Goal: Information Seeking & Learning: Learn about a topic

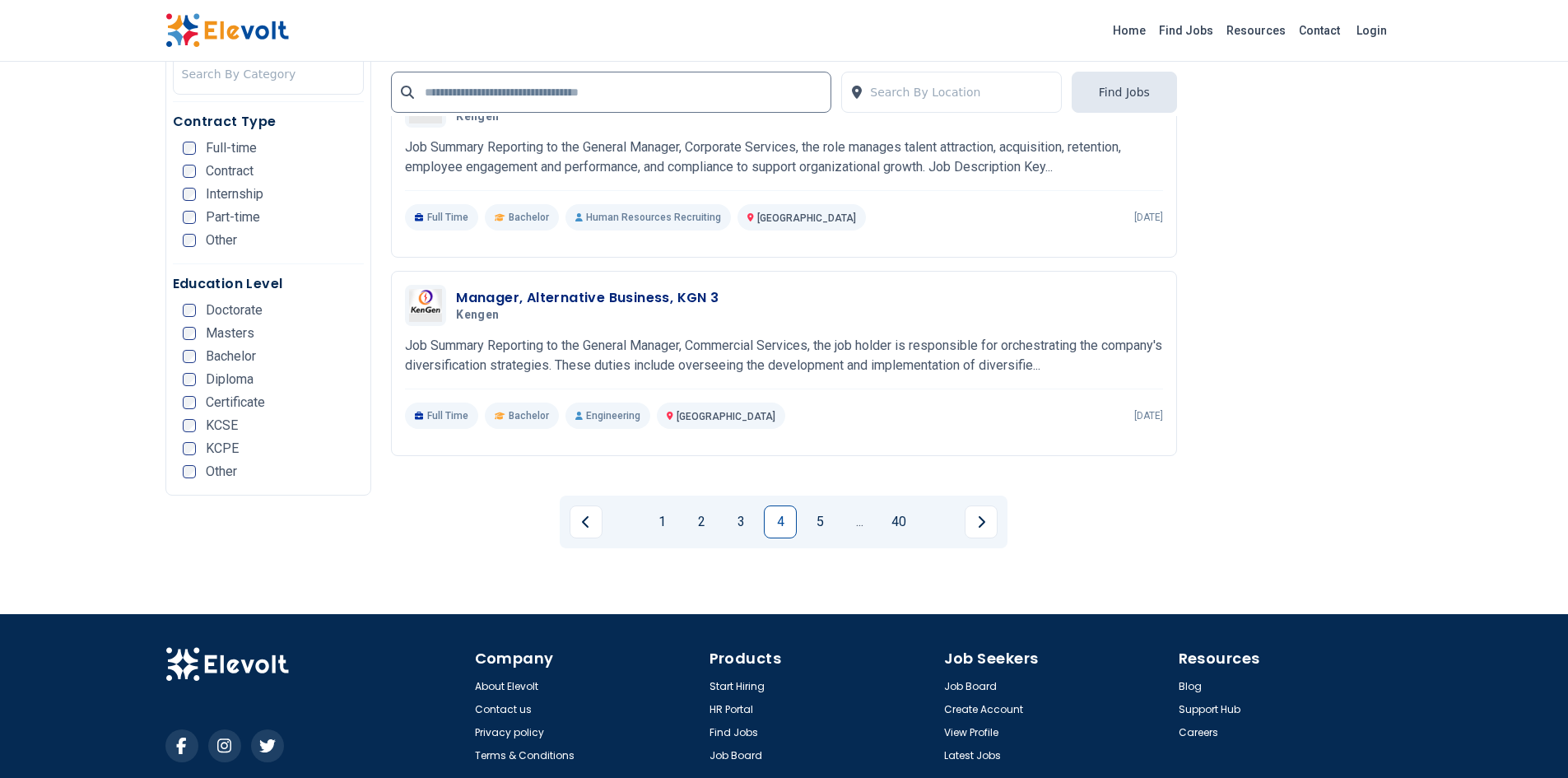
scroll to position [3203, 0]
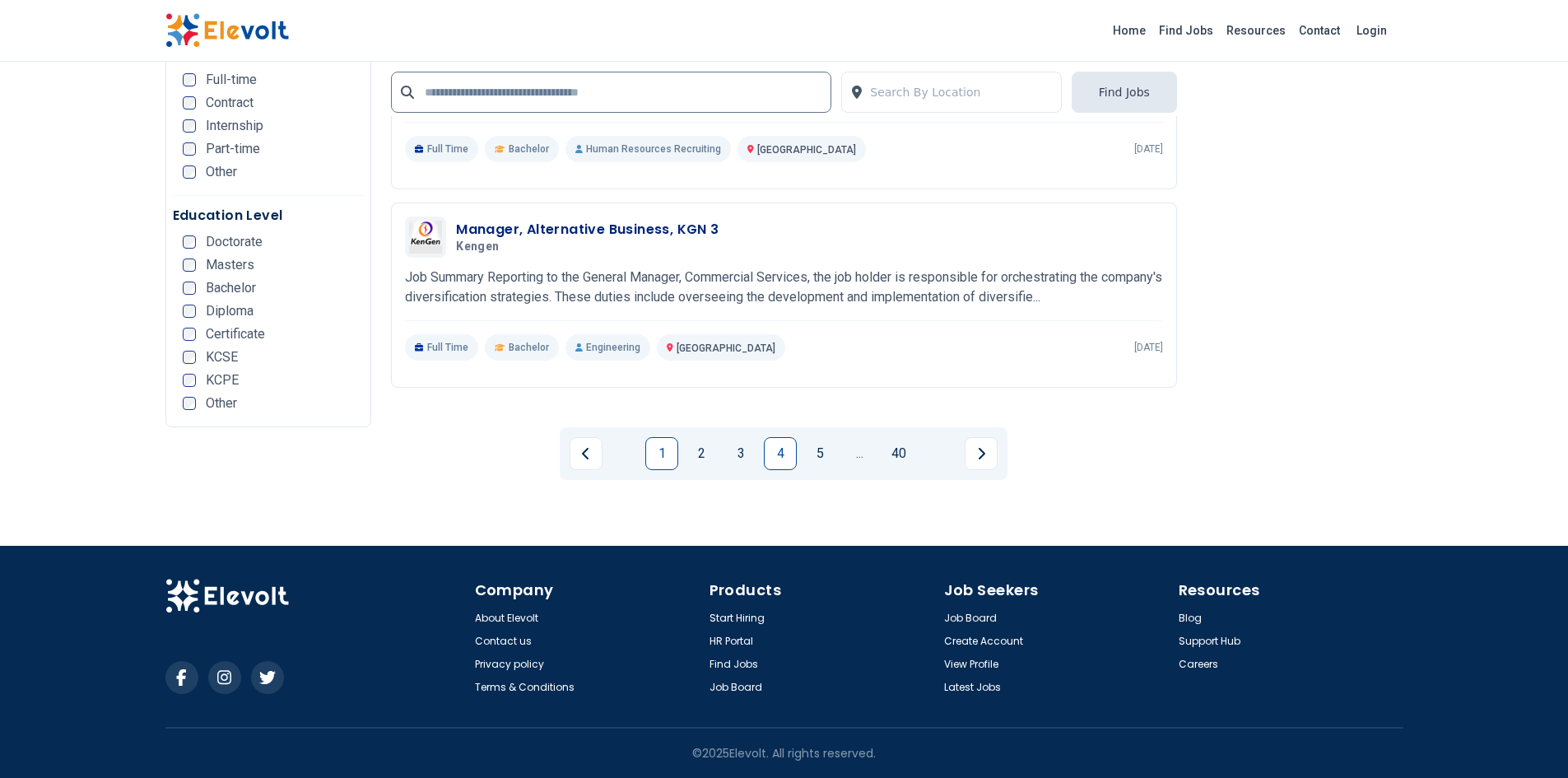
click at [659, 450] on link "1" at bounding box center [661, 454] width 33 height 33
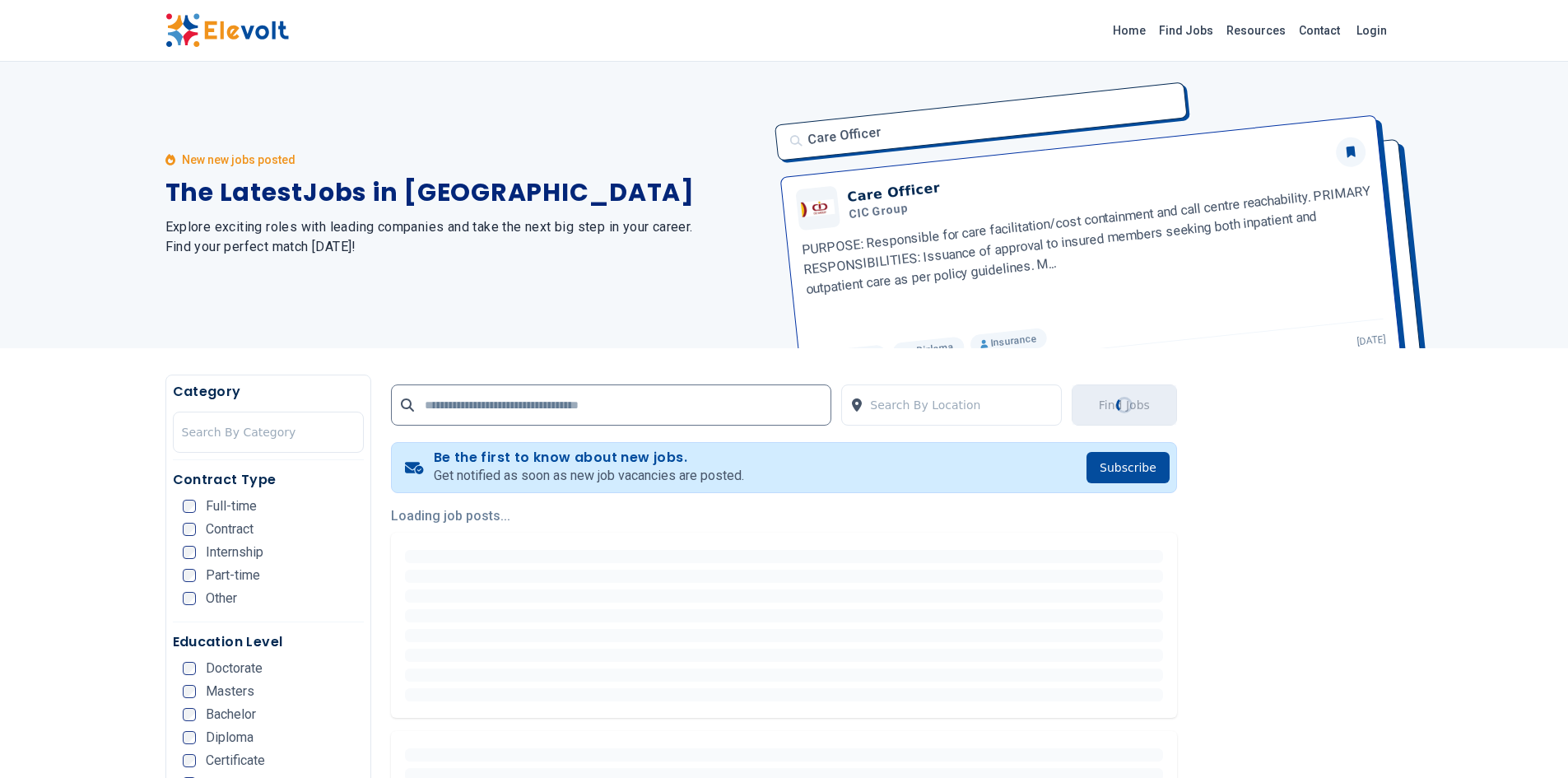
scroll to position [0, 0]
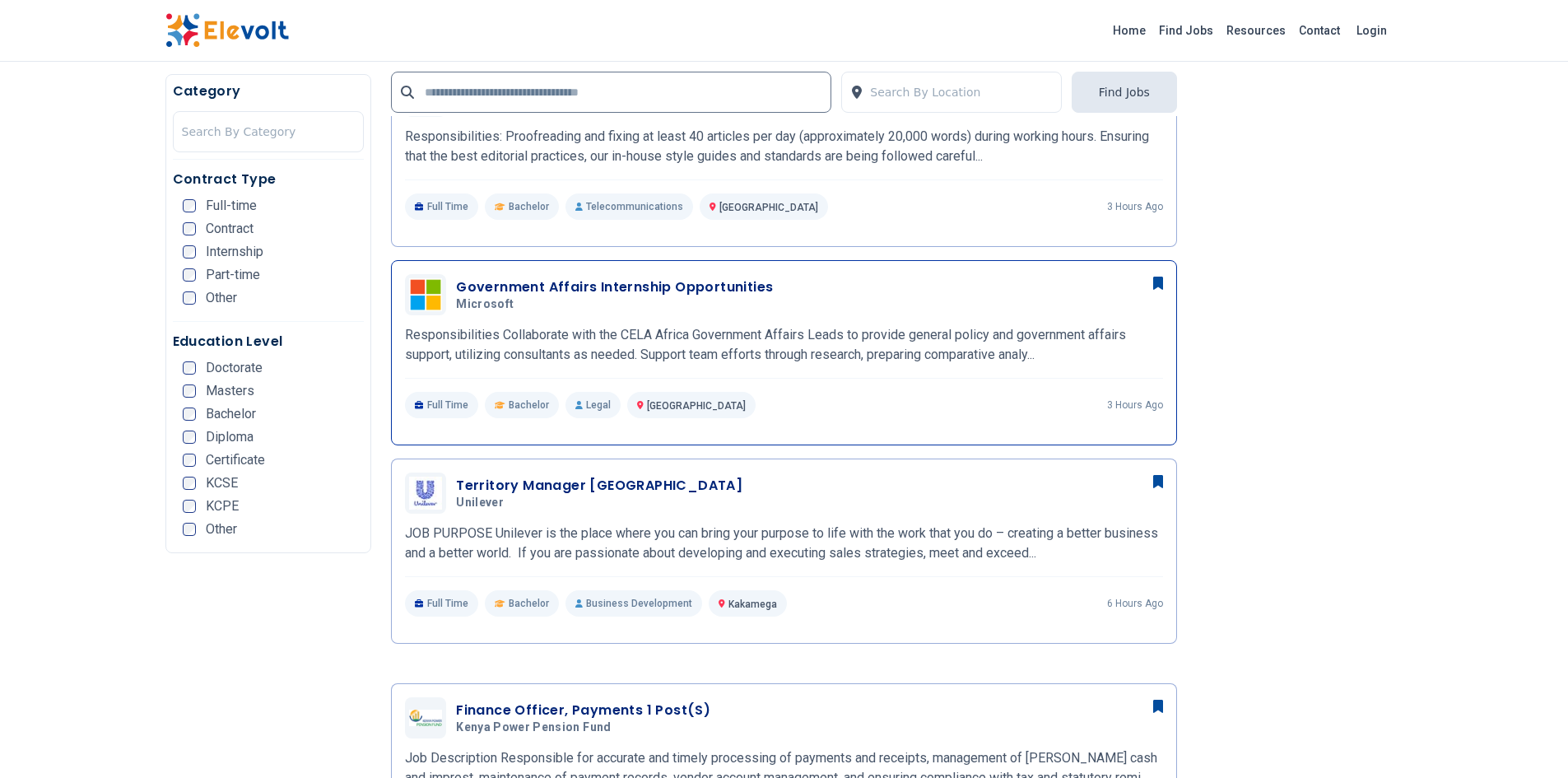
scroll to position [576, 0]
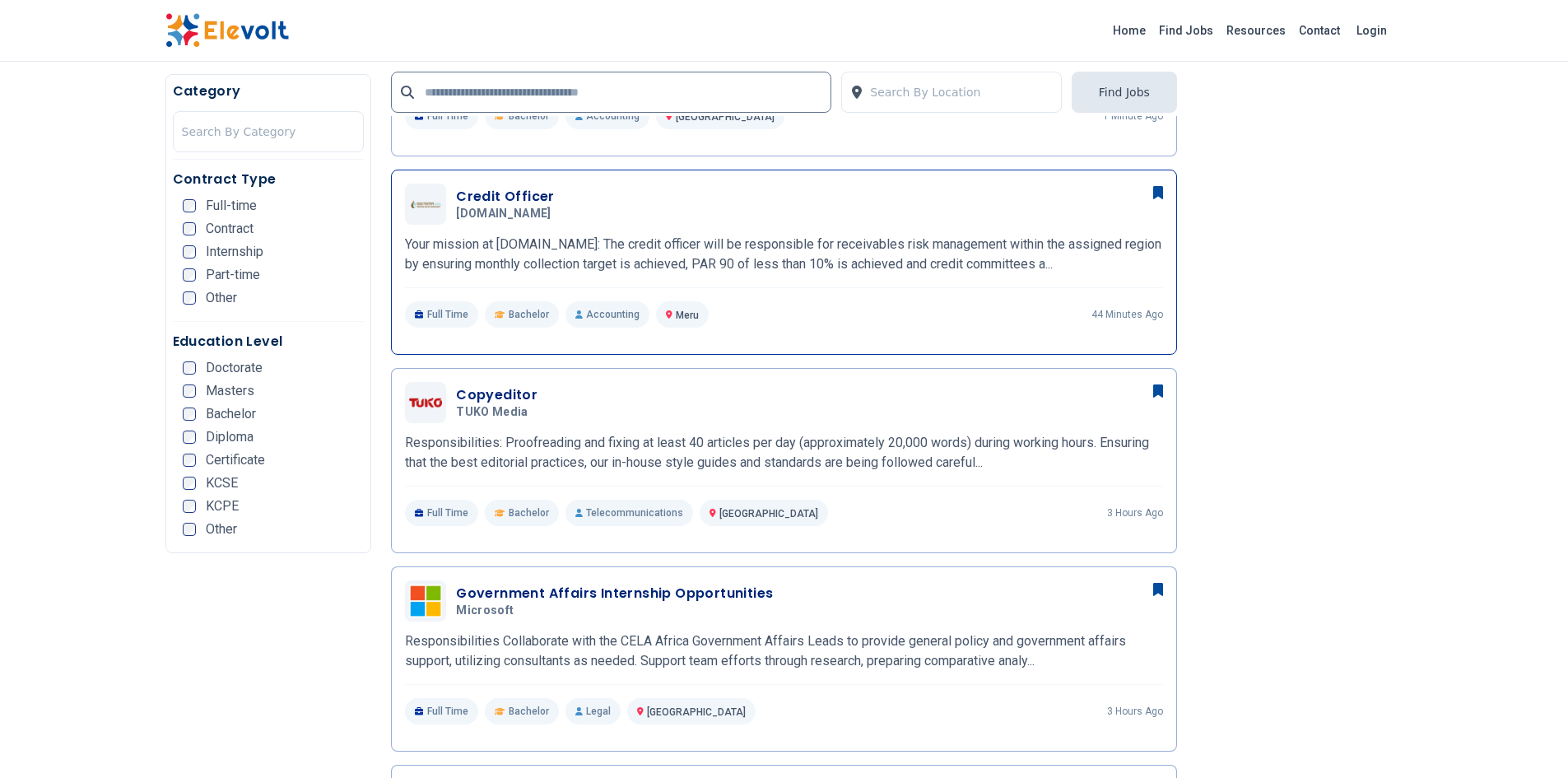
click at [515, 200] on h3 "Credit Officer" at bounding box center [507, 197] width 102 height 20
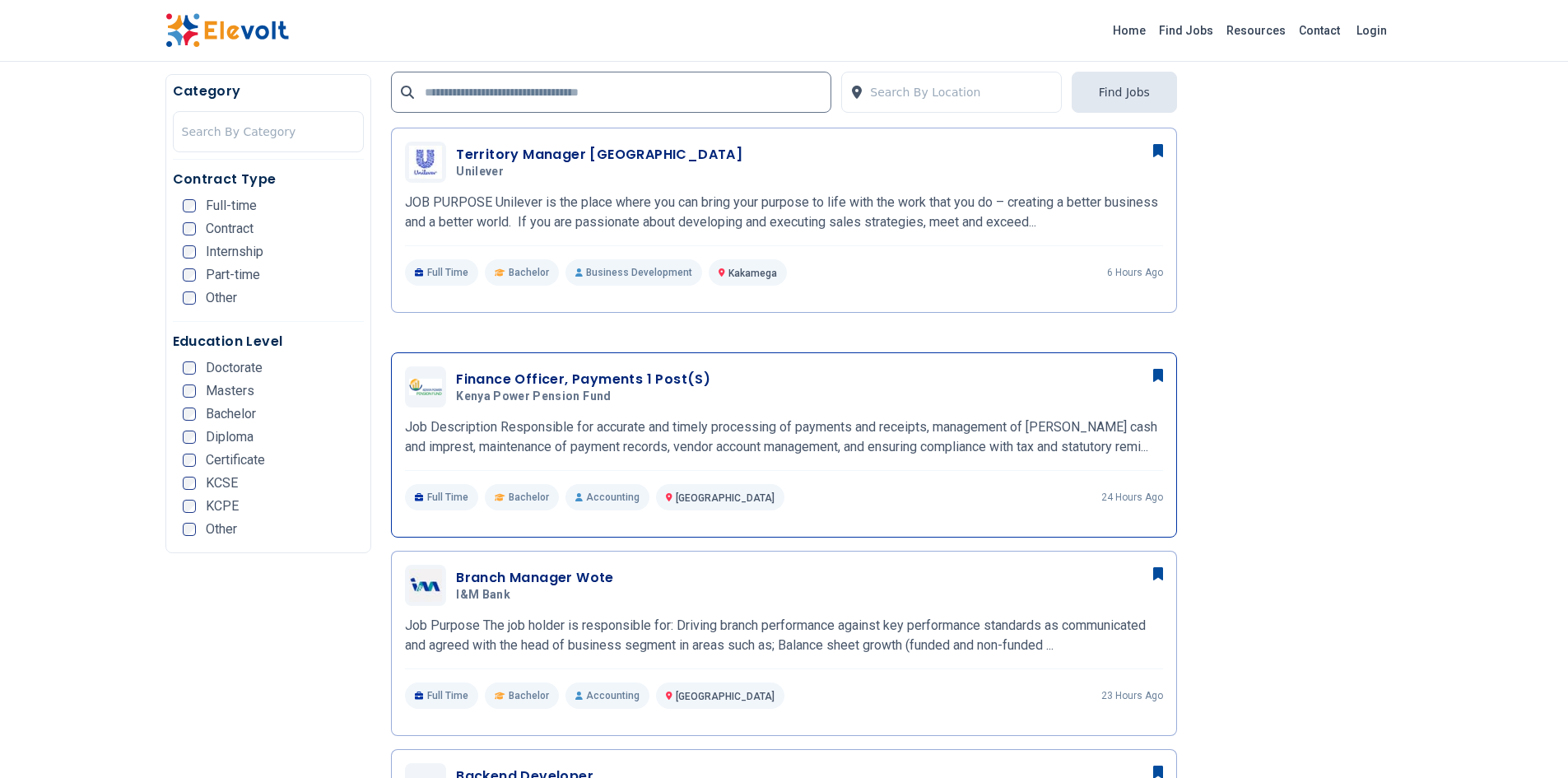
scroll to position [1236, 0]
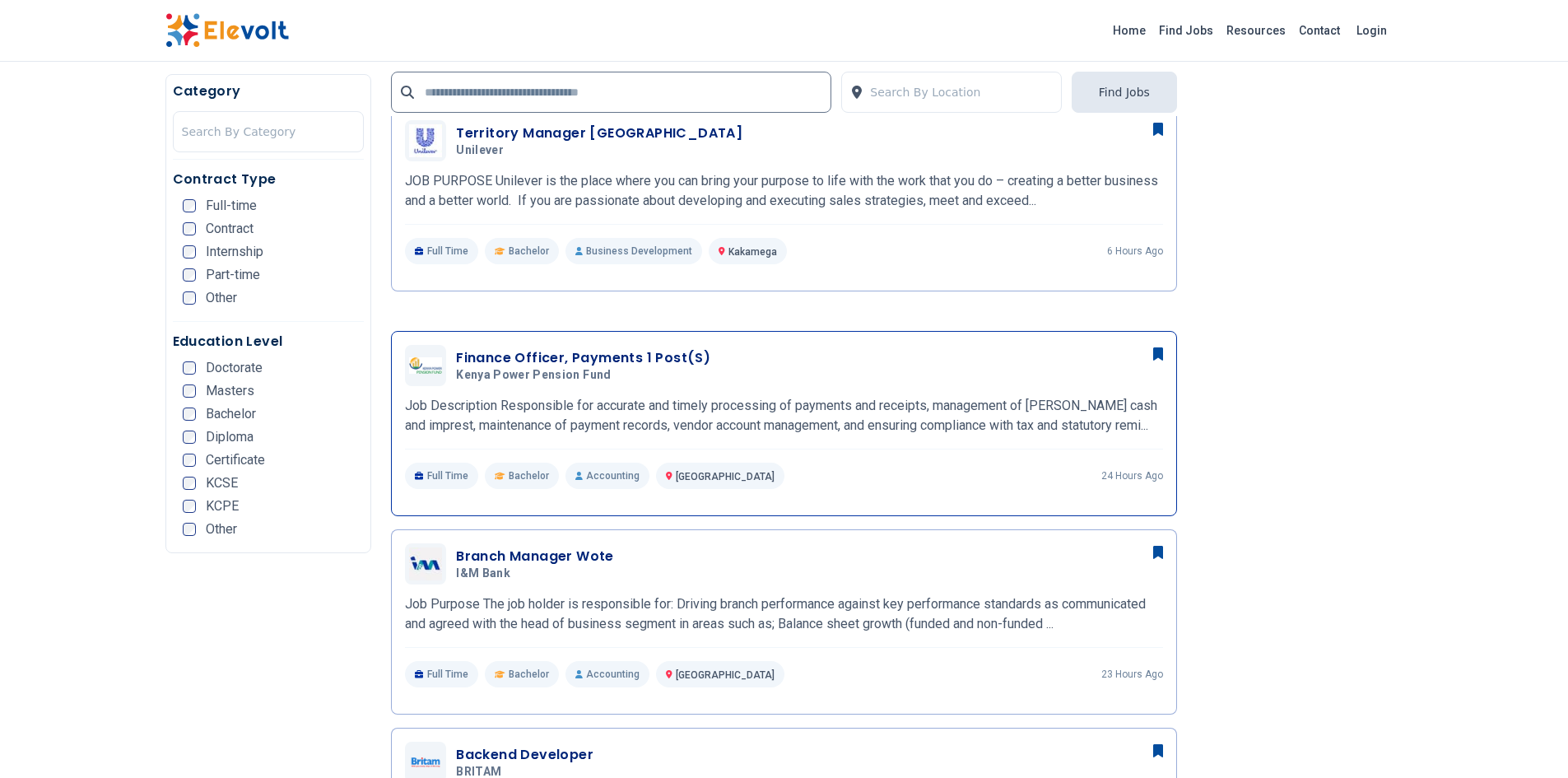
click at [641, 358] on h3 "Finance Officer, Payments 1 Post(s)" at bounding box center [584, 358] width 255 height 20
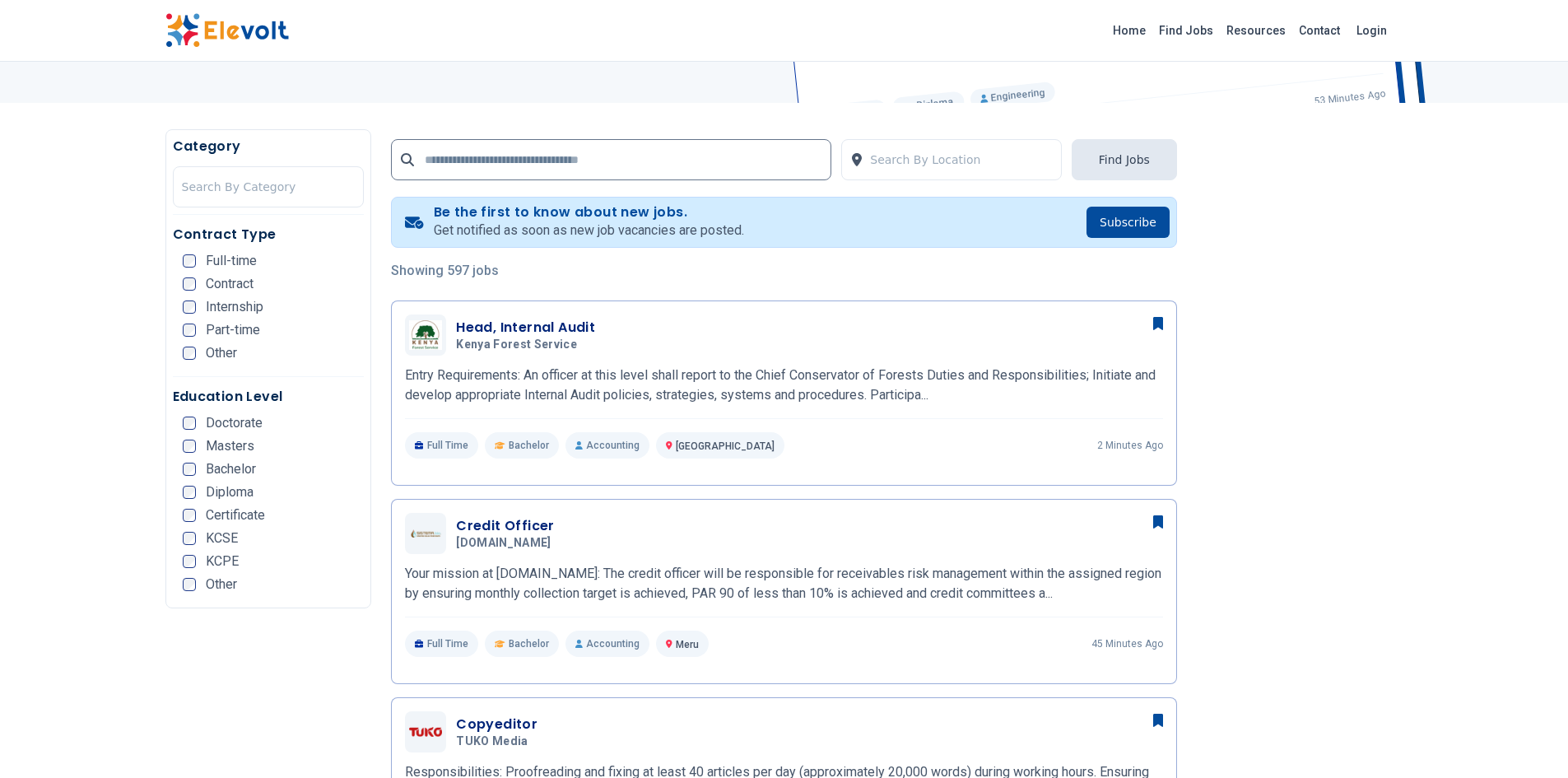
scroll to position [0, 0]
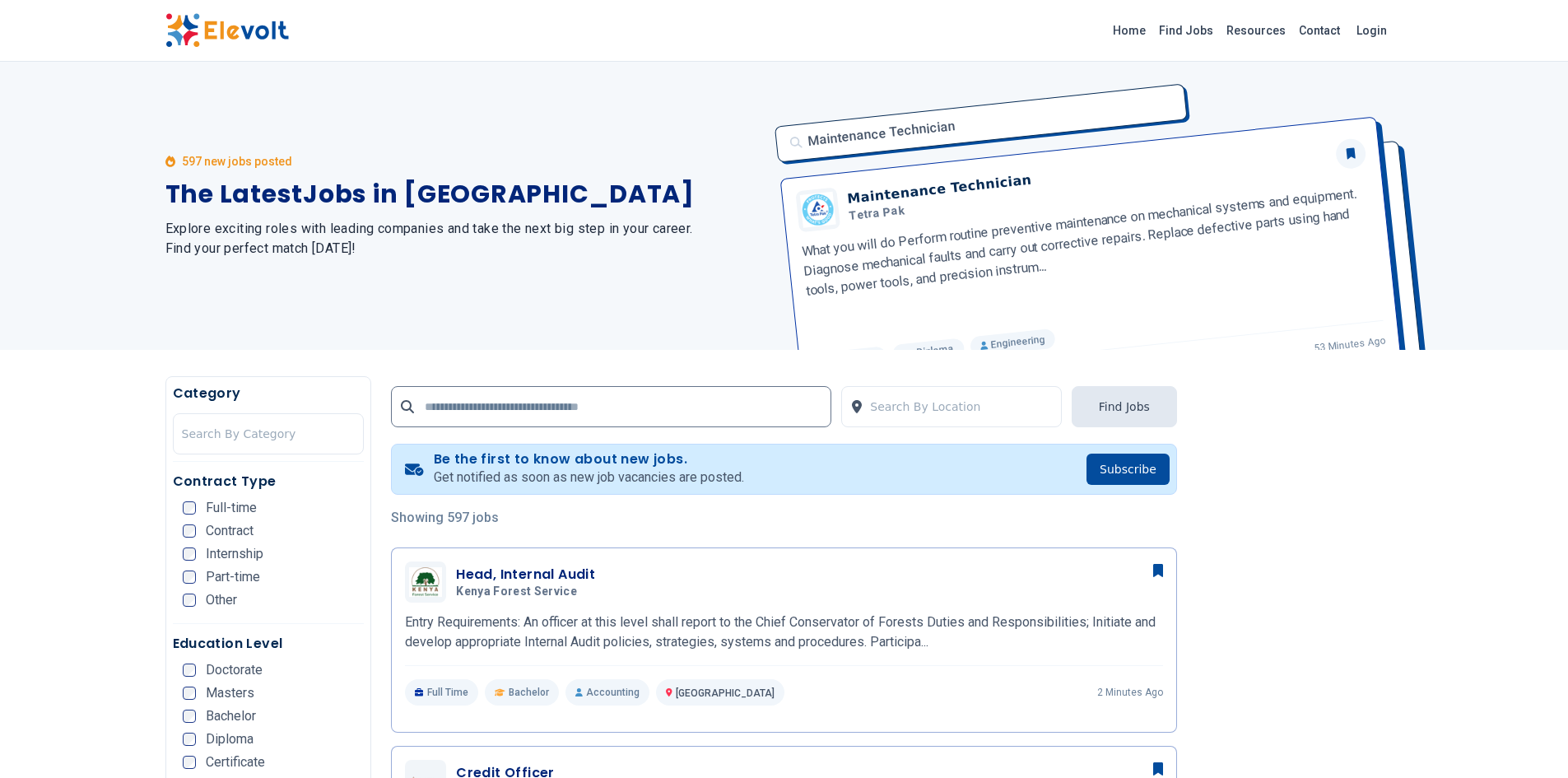
click at [695, 159] on div "597 new jobs posted" at bounding box center [464, 161] width 600 height 17
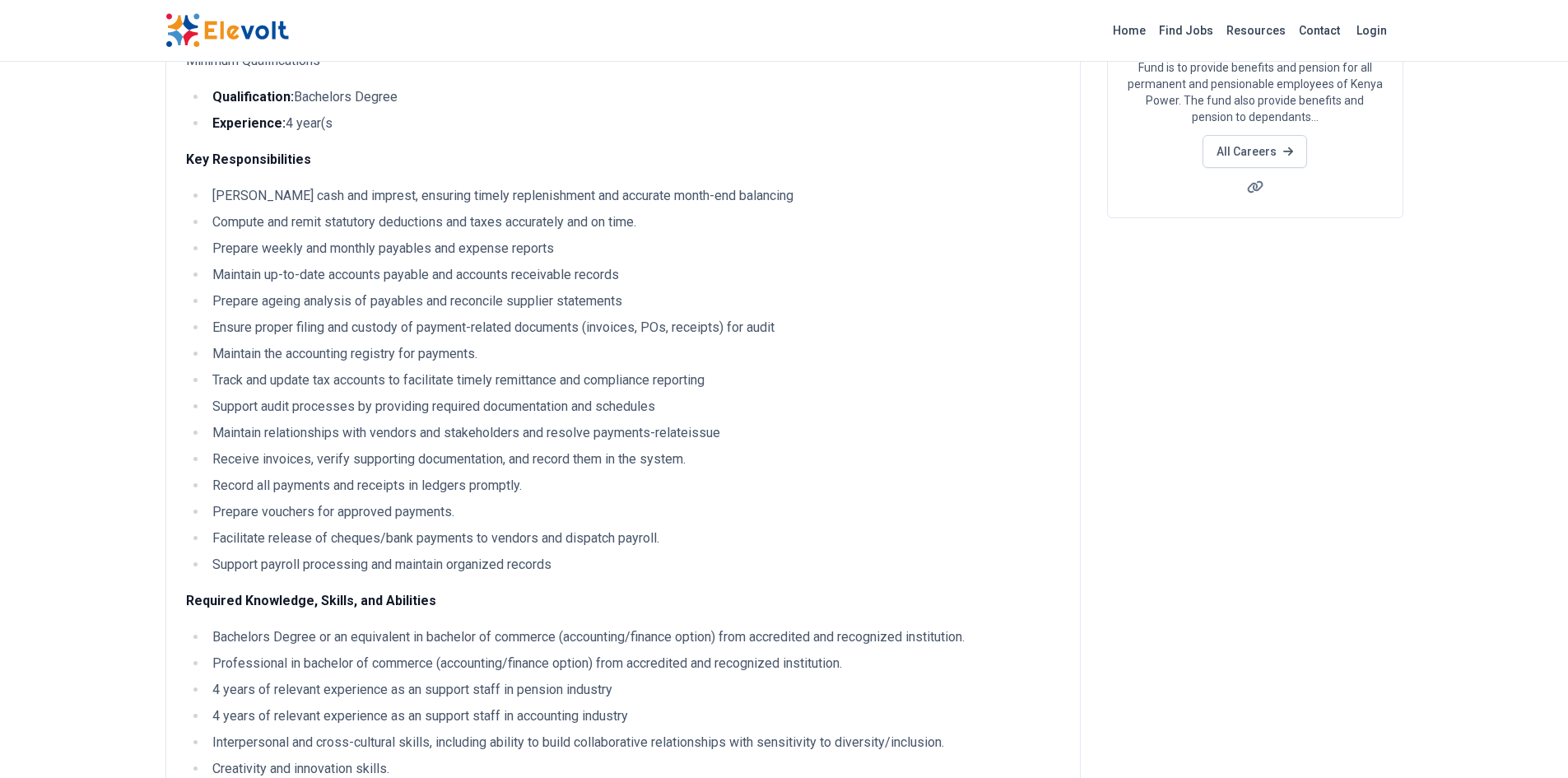
scroll to position [247, 0]
